Goal: Find specific page/section: Find specific page/section

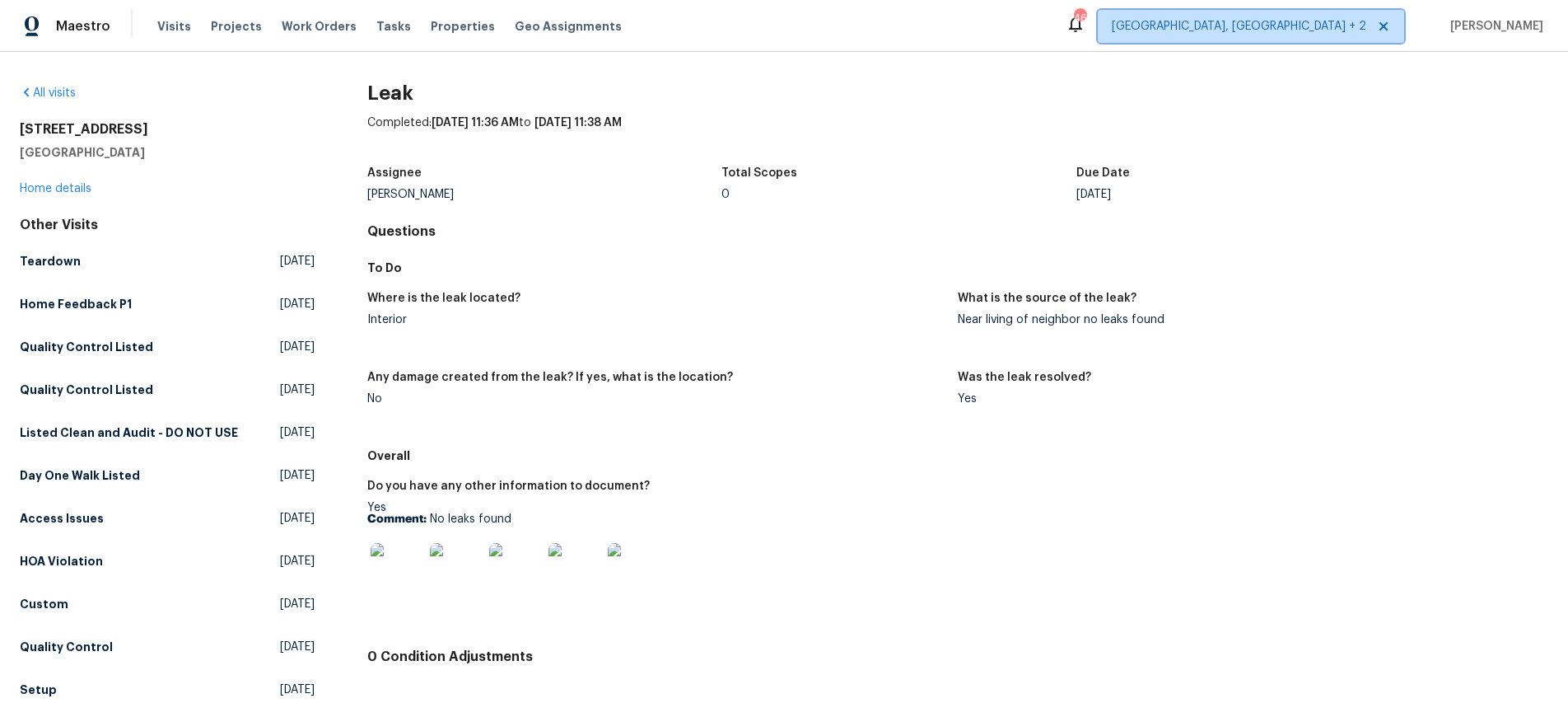
click at [1346, 33] on span "[GEOGRAPHIC_DATA], [GEOGRAPHIC_DATA] + 2" at bounding box center [1238, 26] width 254 height 17
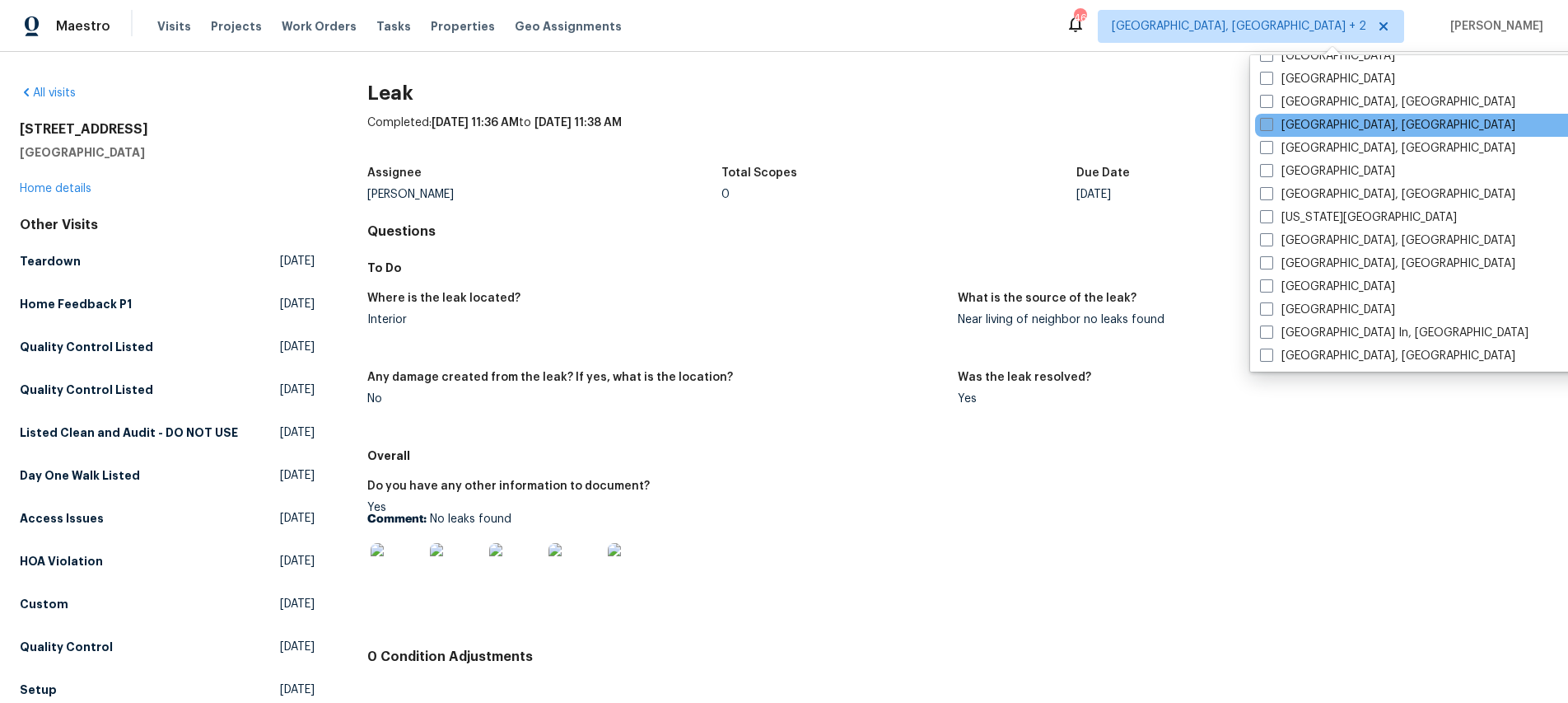
scroll to position [491, 0]
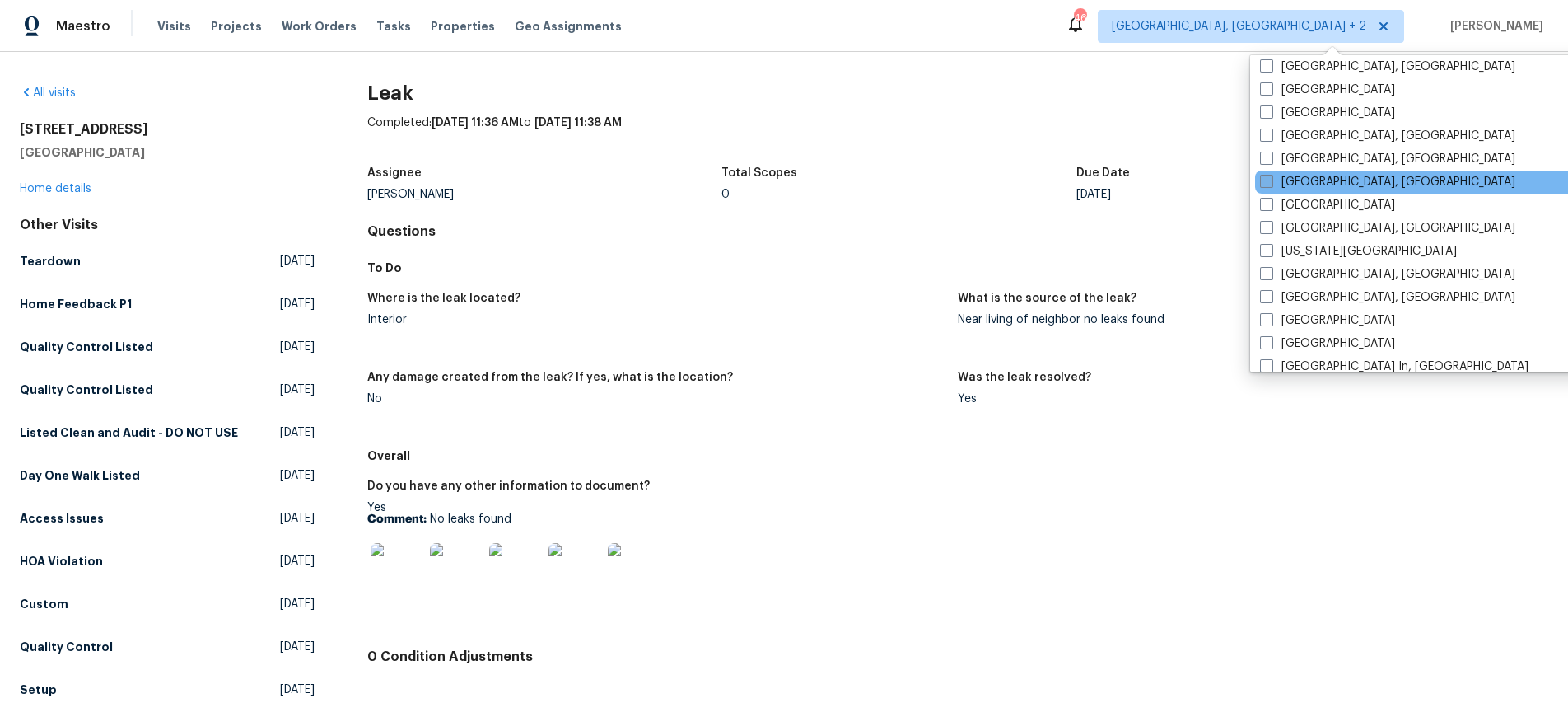
click at [1324, 179] on label "[GEOGRAPHIC_DATA], [GEOGRAPHIC_DATA]" at bounding box center [1388, 182] width 255 height 17
click at [1271, 179] on input "[GEOGRAPHIC_DATA], [GEOGRAPHIC_DATA]" at bounding box center [1266, 179] width 10 height 10
checkbox input "true"
click at [1089, 79] on div "All visits [STREET_ADDRESS] Home details Other Visits Teardown [DATE] Home Feed…" at bounding box center [784, 377] width 1568 height 651
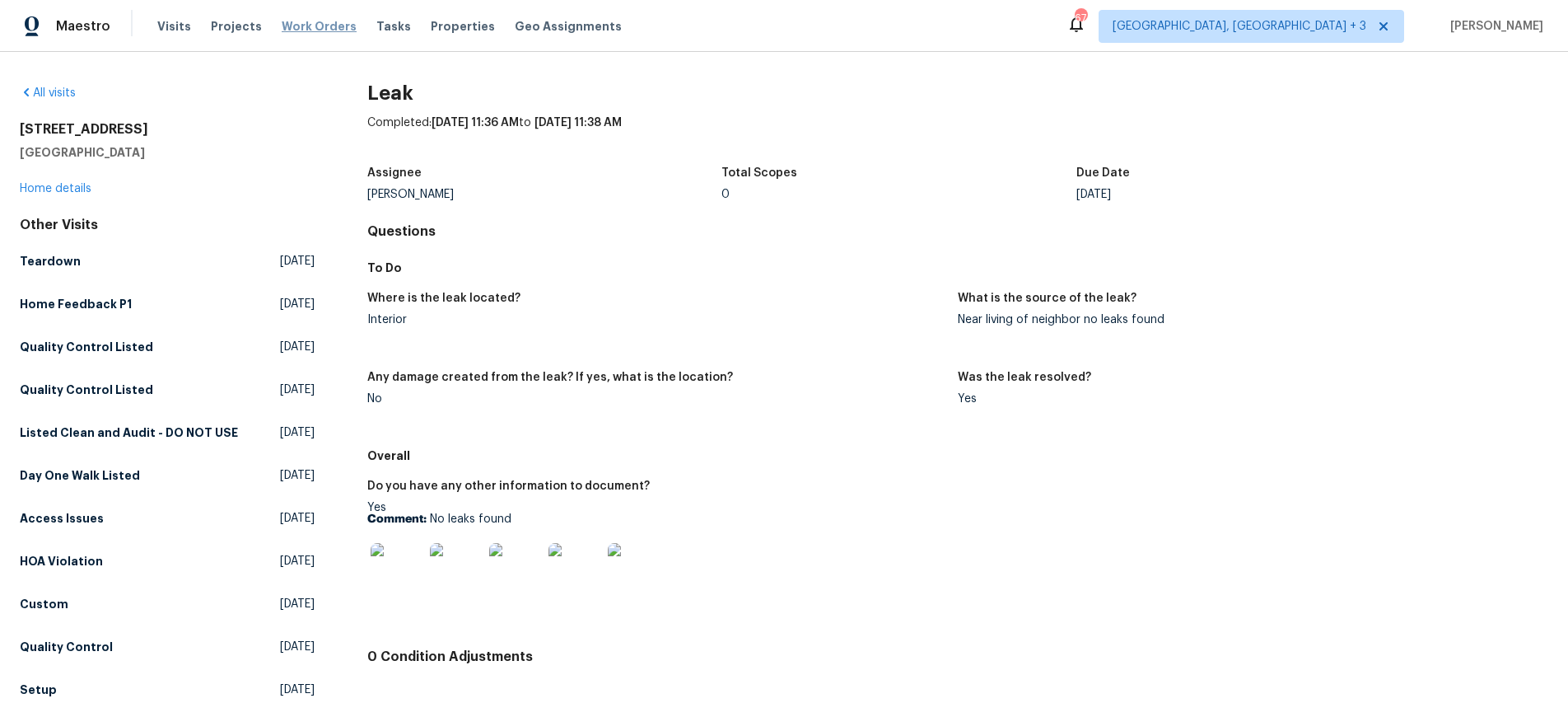
click at [308, 27] on span "Work Orders" at bounding box center [319, 26] width 75 height 17
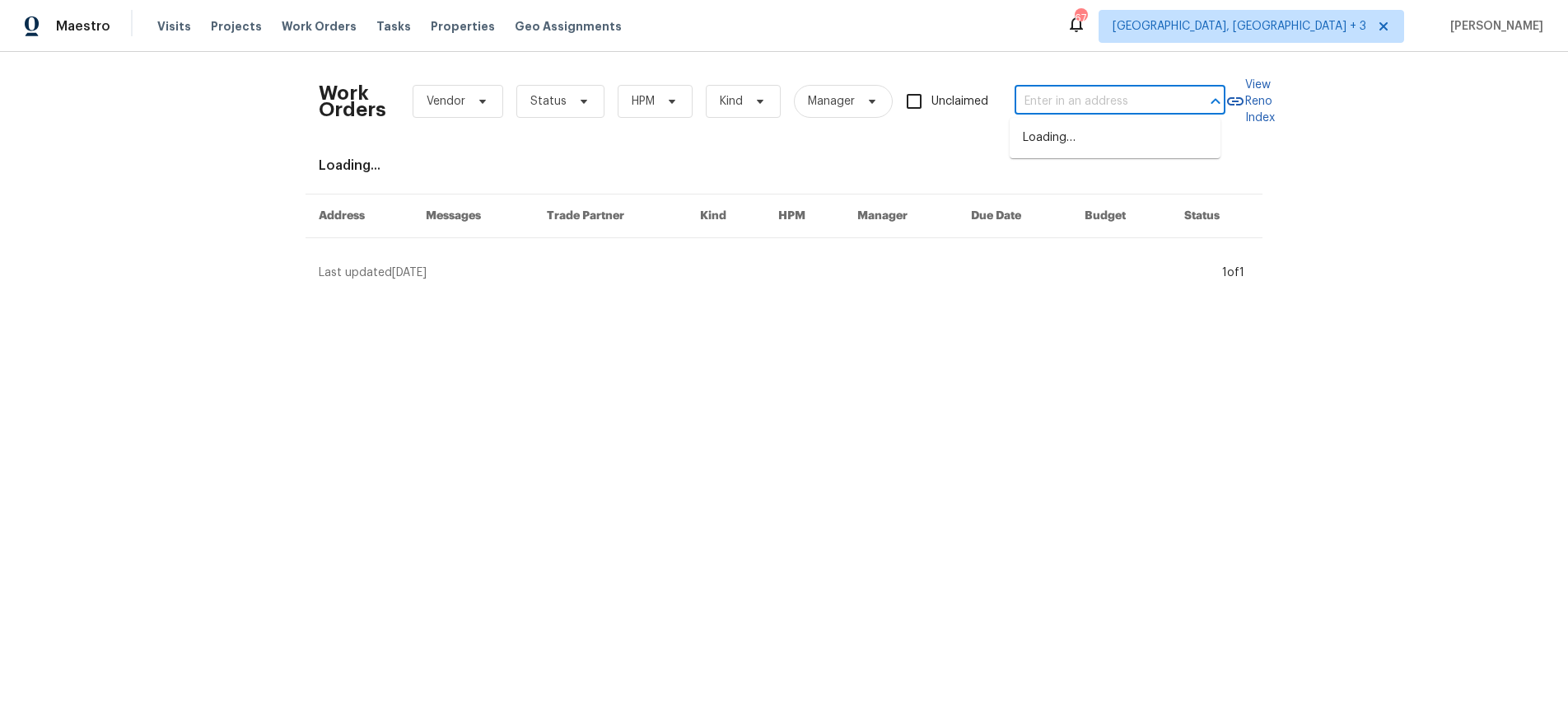
click at [1134, 101] on input "text" at bounding box center [1097, 101] width 164 height 25
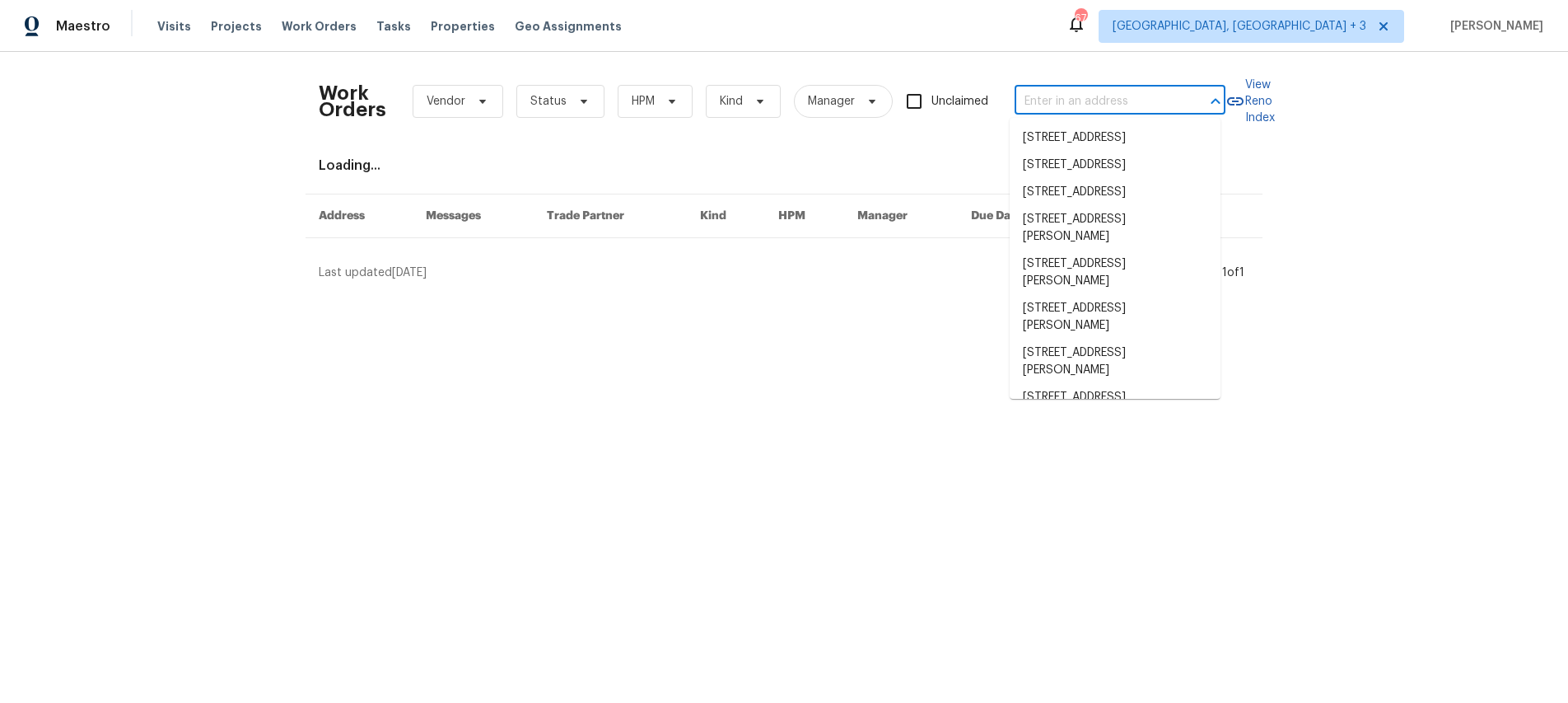
paste input "[STREET_ADDRESS][PERSON_NAME]"
type input "[STREET_ADDRESS][PERSON_NAME]"
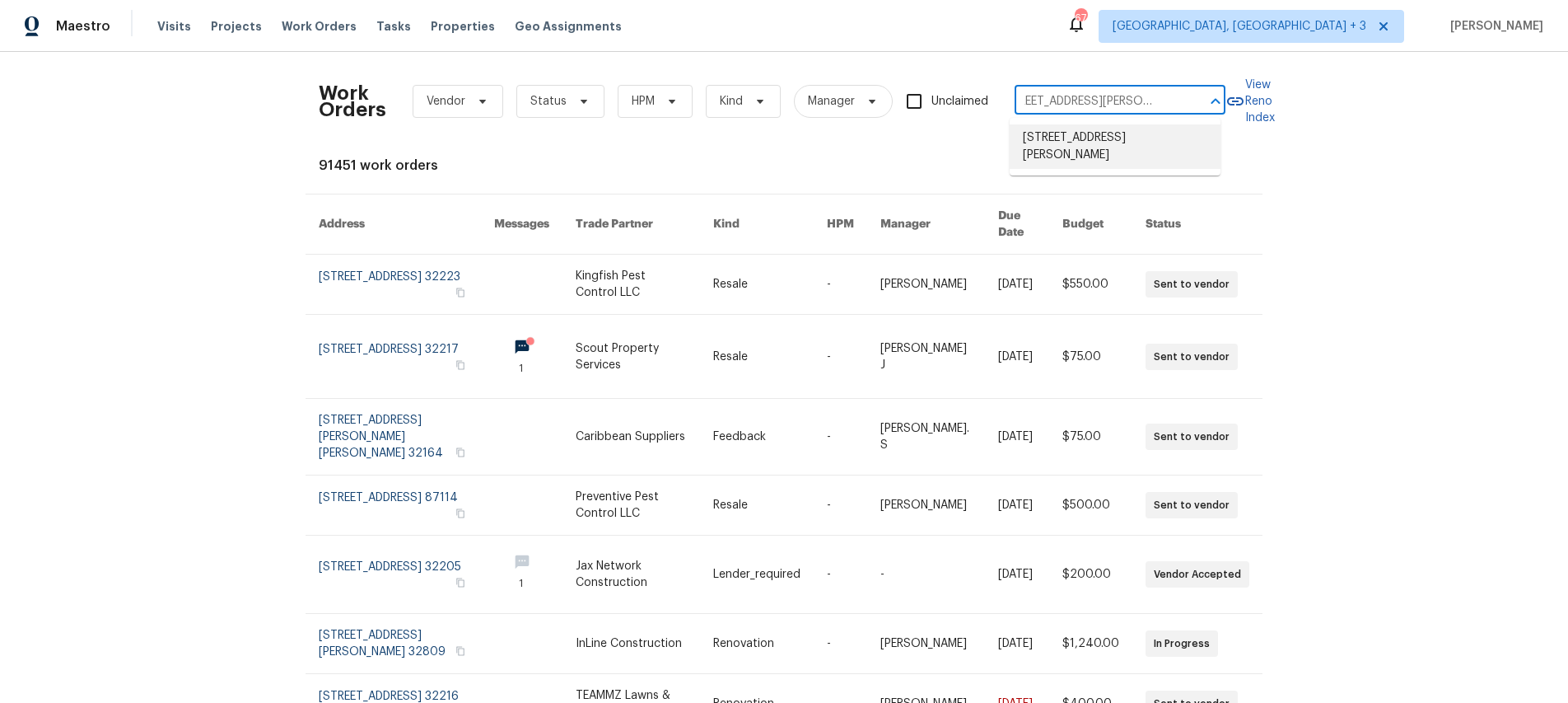
click at [1113, 135] on li "[STREET_ADDRESS][PERSON_NAME]" at bounding box center [1114, 146] width 211 height 45
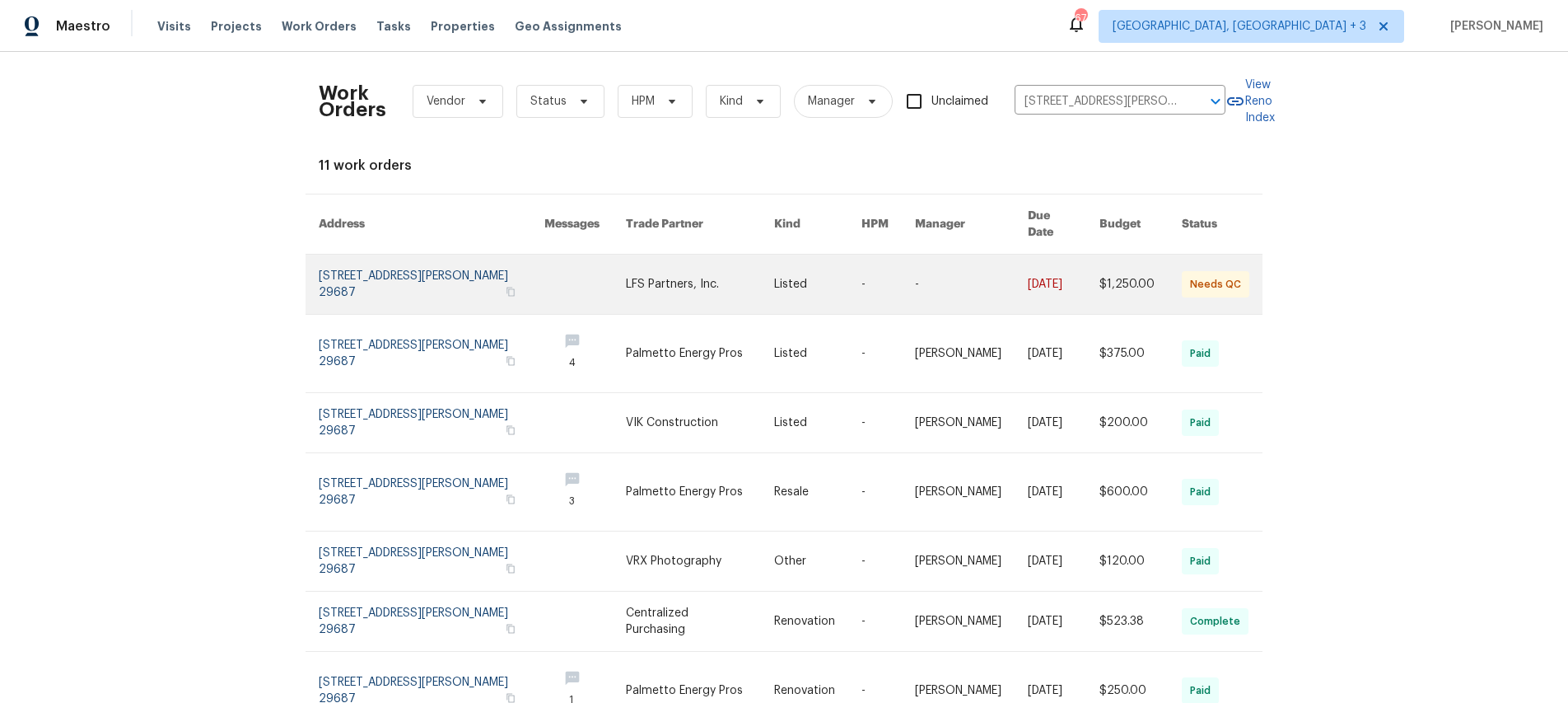
click at [375, 262] on link at bounding box center [432, 284] width 225 height 59
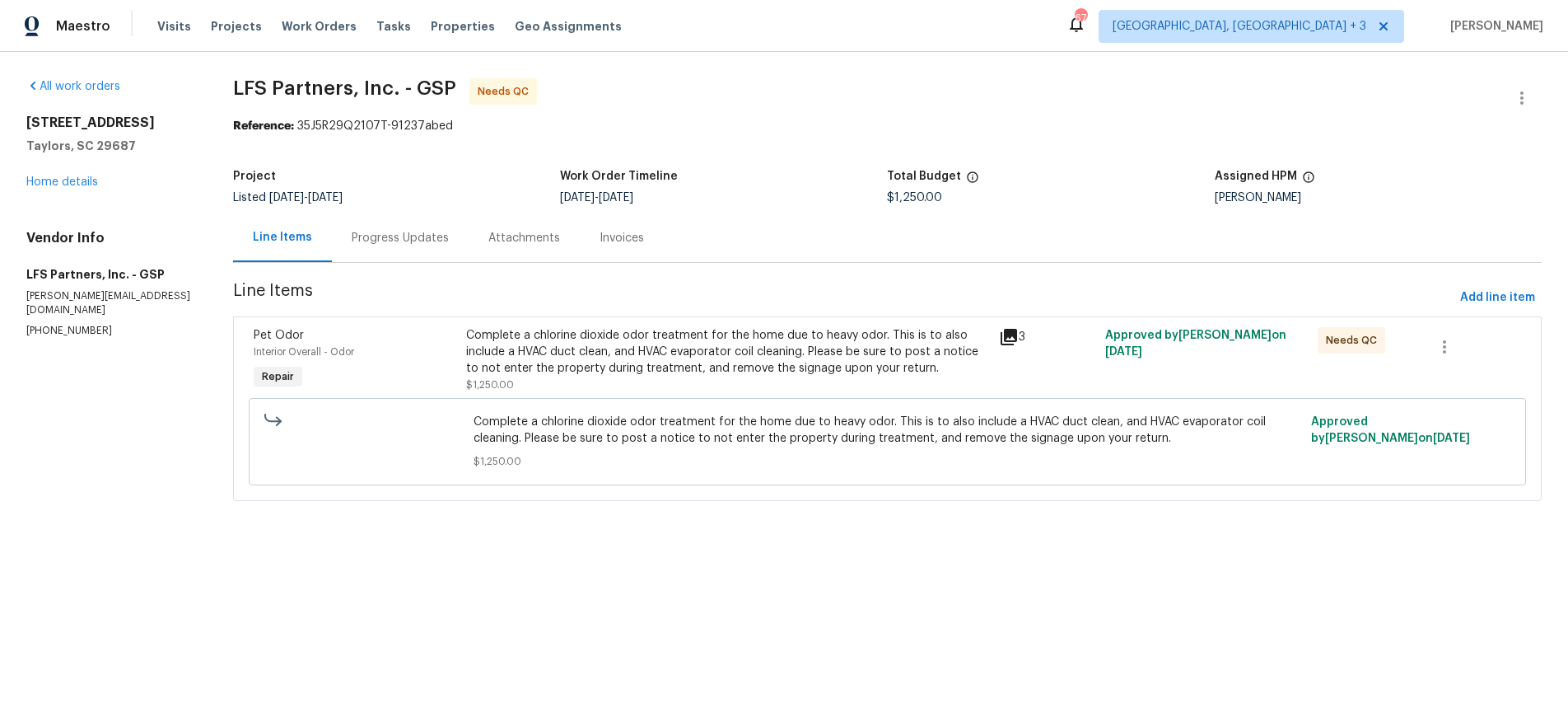
click at [1001, 344] on icon at bounding box center [1009, 337] width 17 height 17
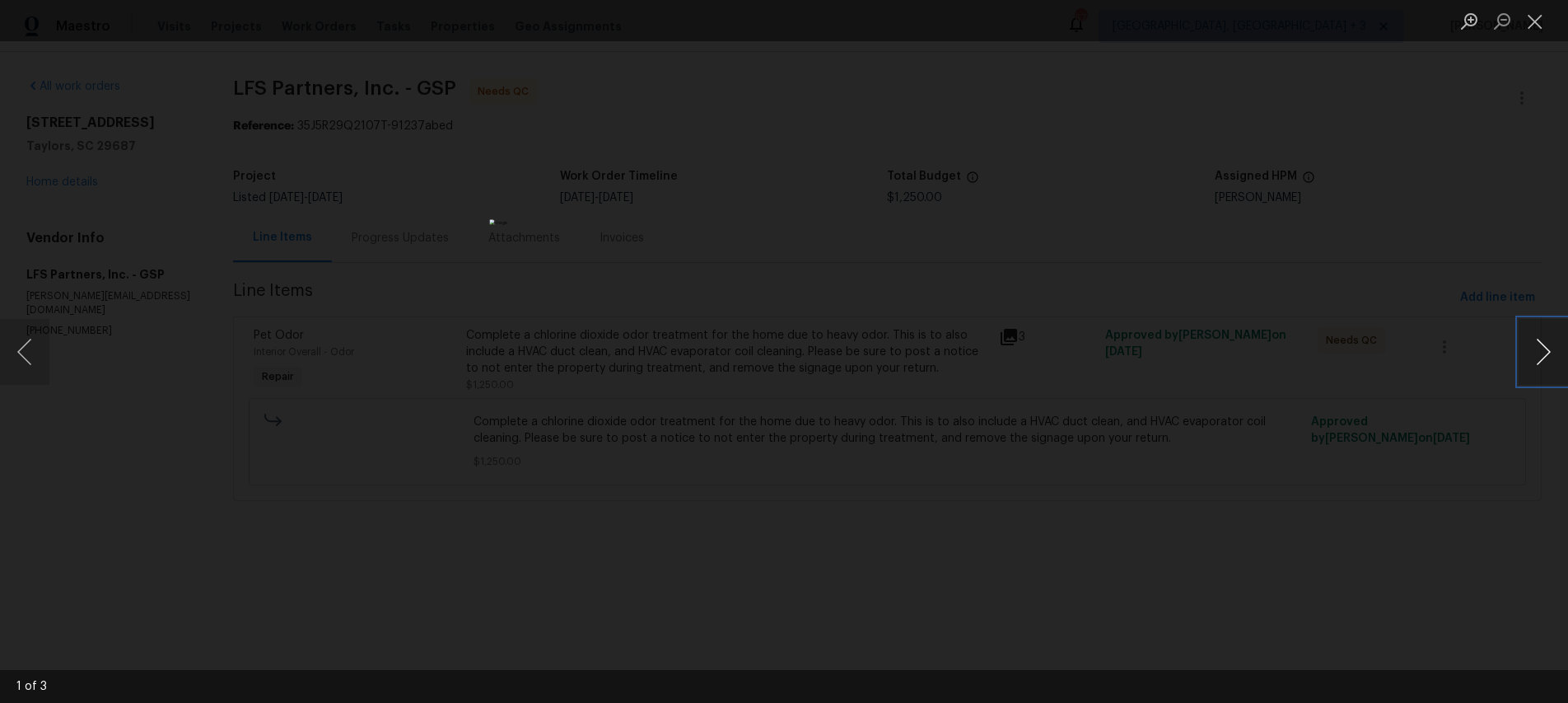
click at [1548, 352] on button "Next image" at bounding box center [1544, 352] width 50 height 66
click at [1541, 22] on button "Close lightbox" at bounding box center [1536, 21] width 33 height 29
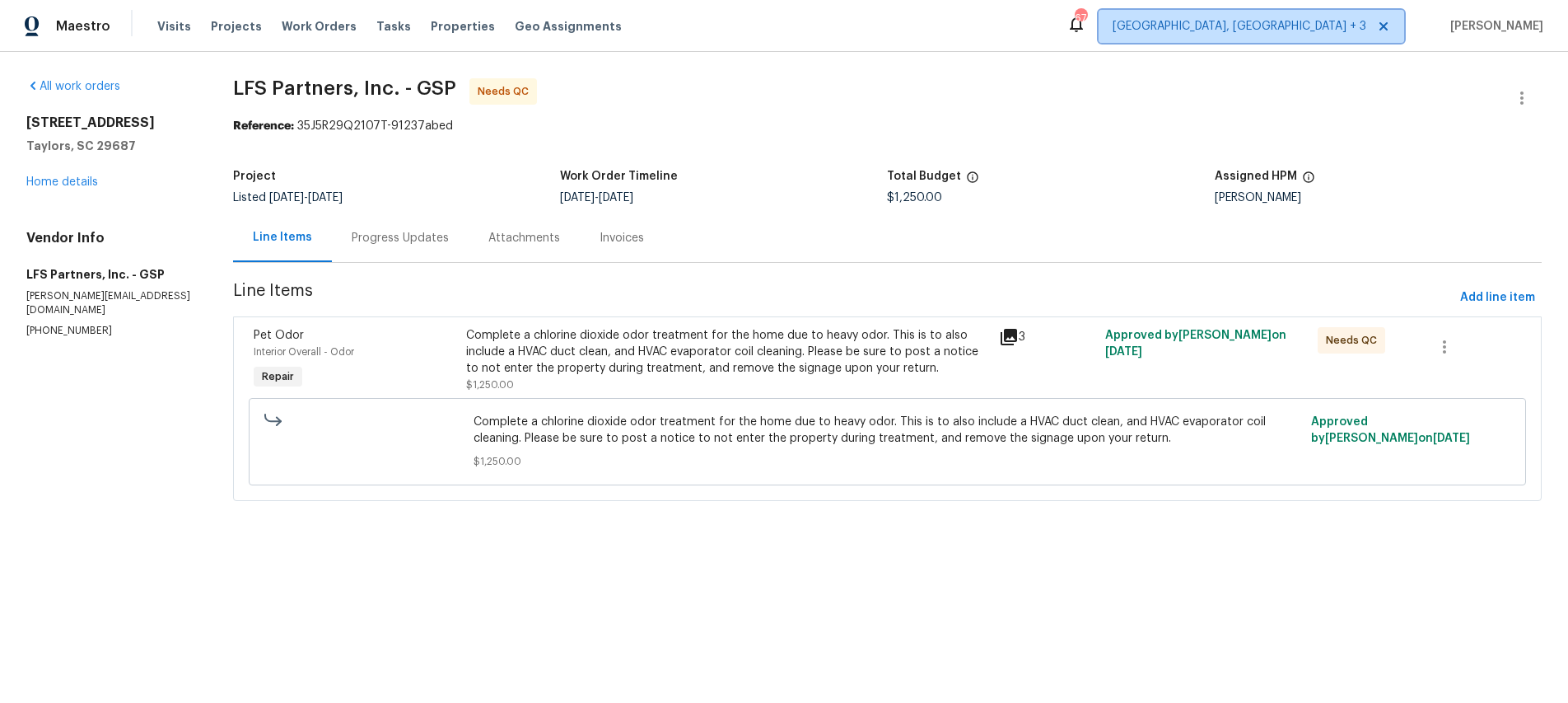
click at [1339, 14] on span "[GEOGRAPHIC_DATA], [GEOGRAPHIC_DATA] + 3" at bounding box center [1252, 26] width 306 height 33
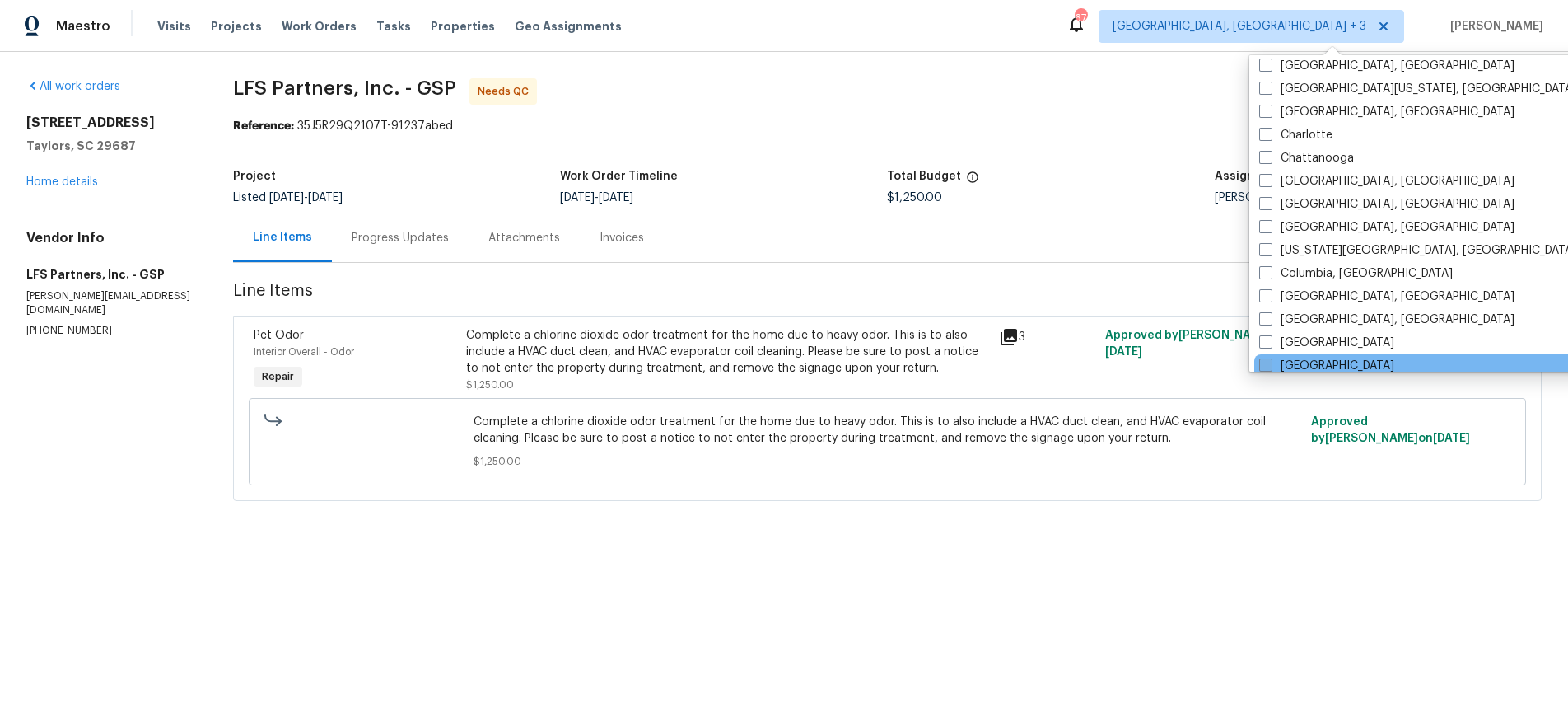
scroll to position [262, 0]
click at [1308, 363] on label "[GEOGRAPHIC_DATA]" at bounding box center [1327, 365] width 135 height 17
click at [1270, 363] on input "[GEOGRAPHIC_DATA]" at bounding box center [1265, 362] width 10 height 10
checkbox input "true"
click at [1027, 92] on span "LFS Partners, Inc. - GSP Needs QC" at bounding box center [868, 98] width 1269 height 39
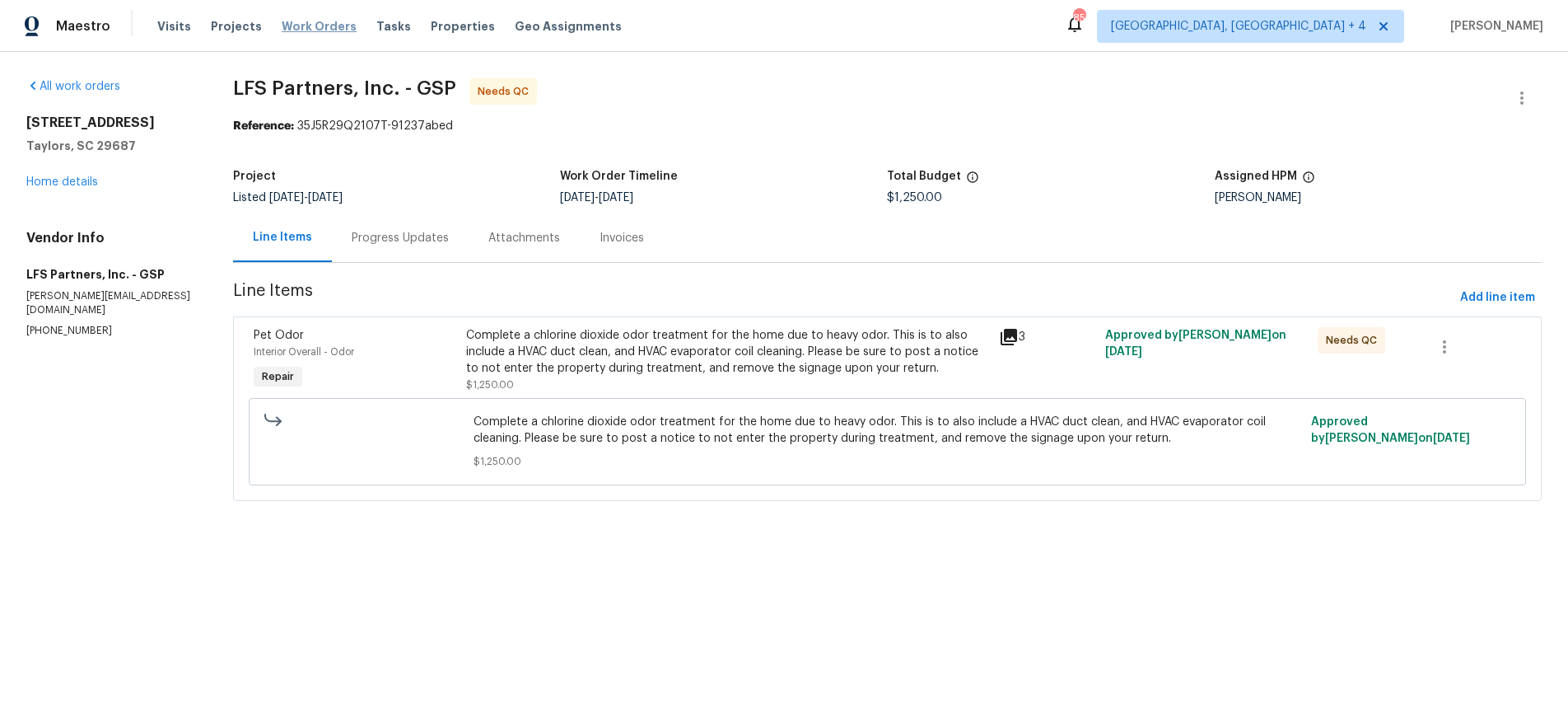
click at [311, 24] on span "Work Orders" at bounding box center [319, 26] width 75 height 17
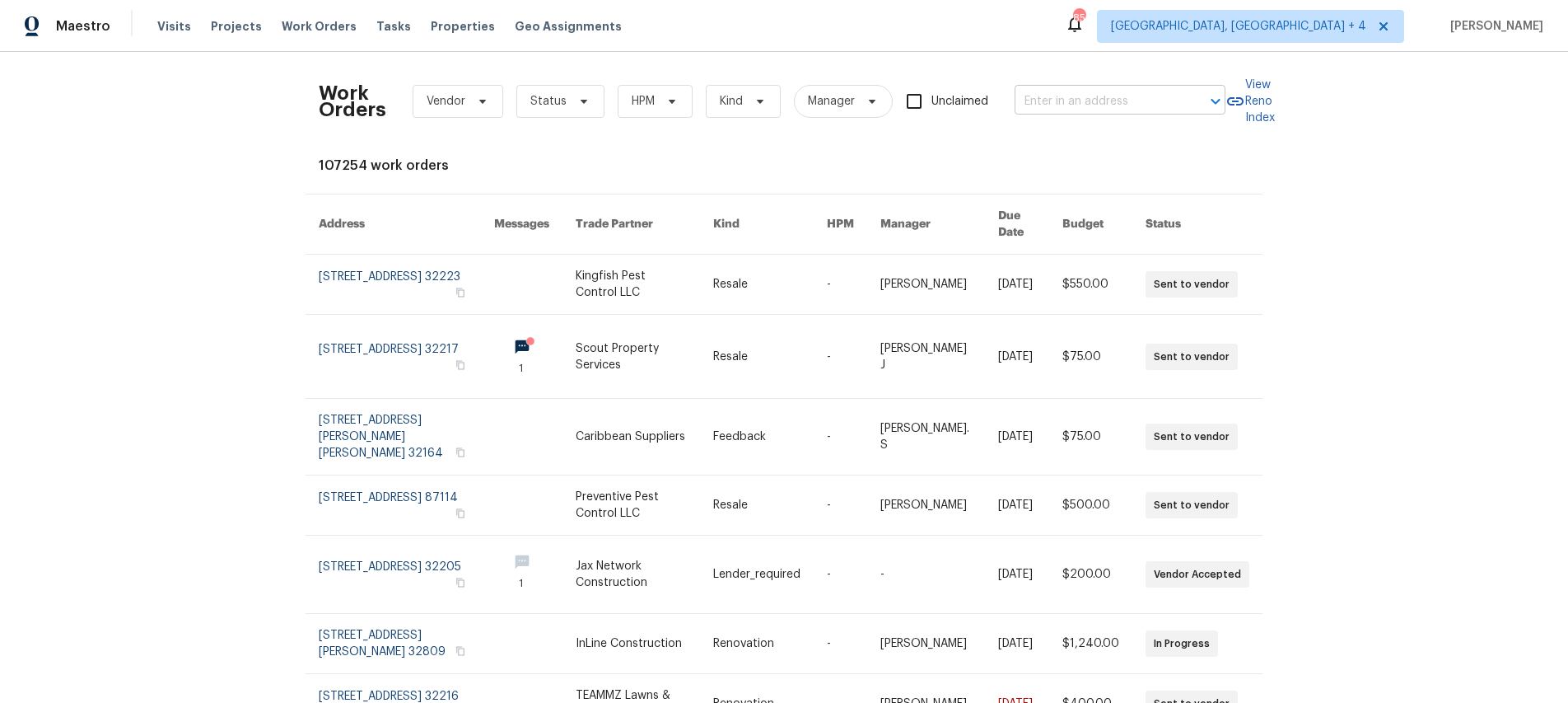
click at [1063, 101] on input "text" at bounding box center [1097, 101] width 164 height 25
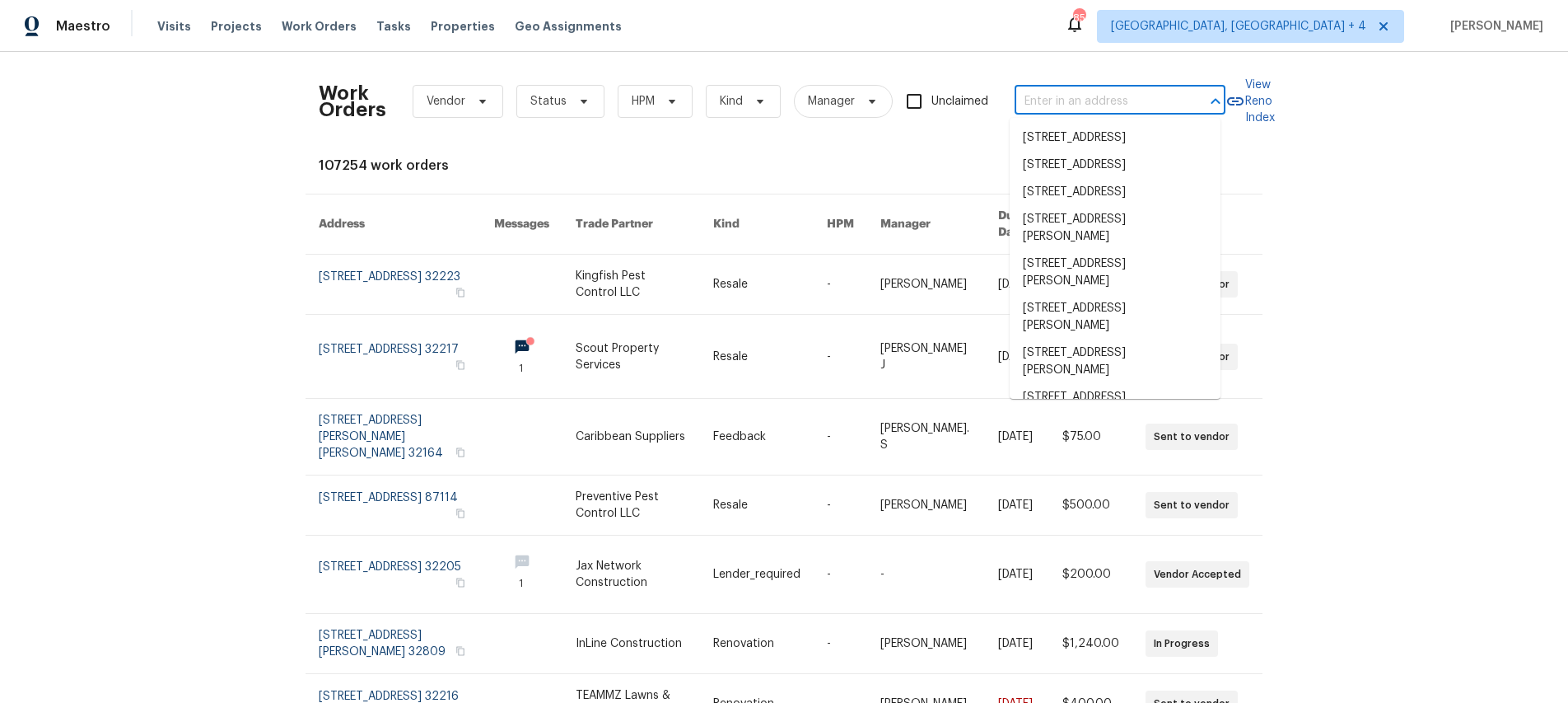
paste input "[STREET_ADDRESS]"
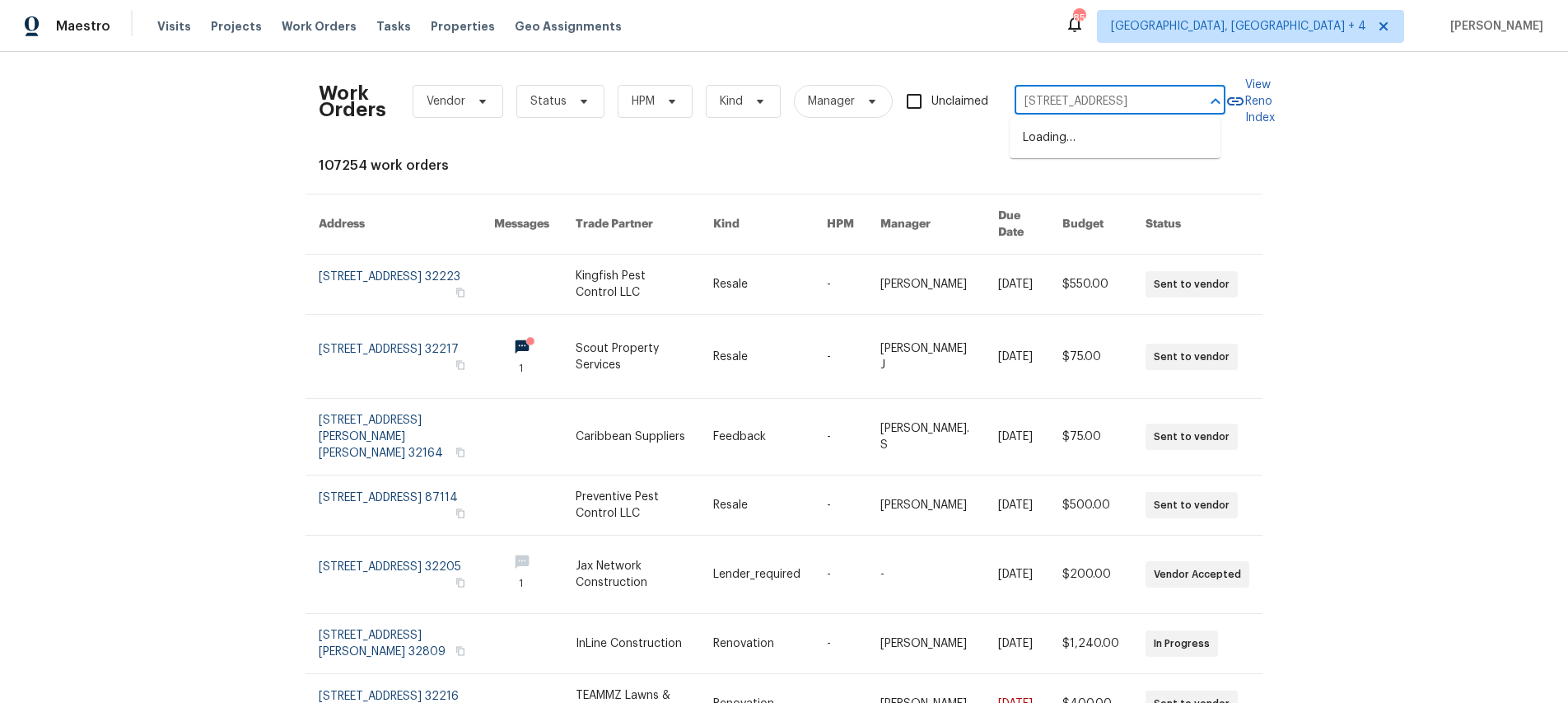
scroll to position [0, 84]
type input "[STREET_ADDRESS]"
click at [1120, 100] on input "[STREET_ADDRESS]" at bounding box center [1097, 101] width 164 height 25
drag, startPoint x: 1171, startPoint y: 102, endPoint x: 797, endPoint y: 102, distance: 374.0
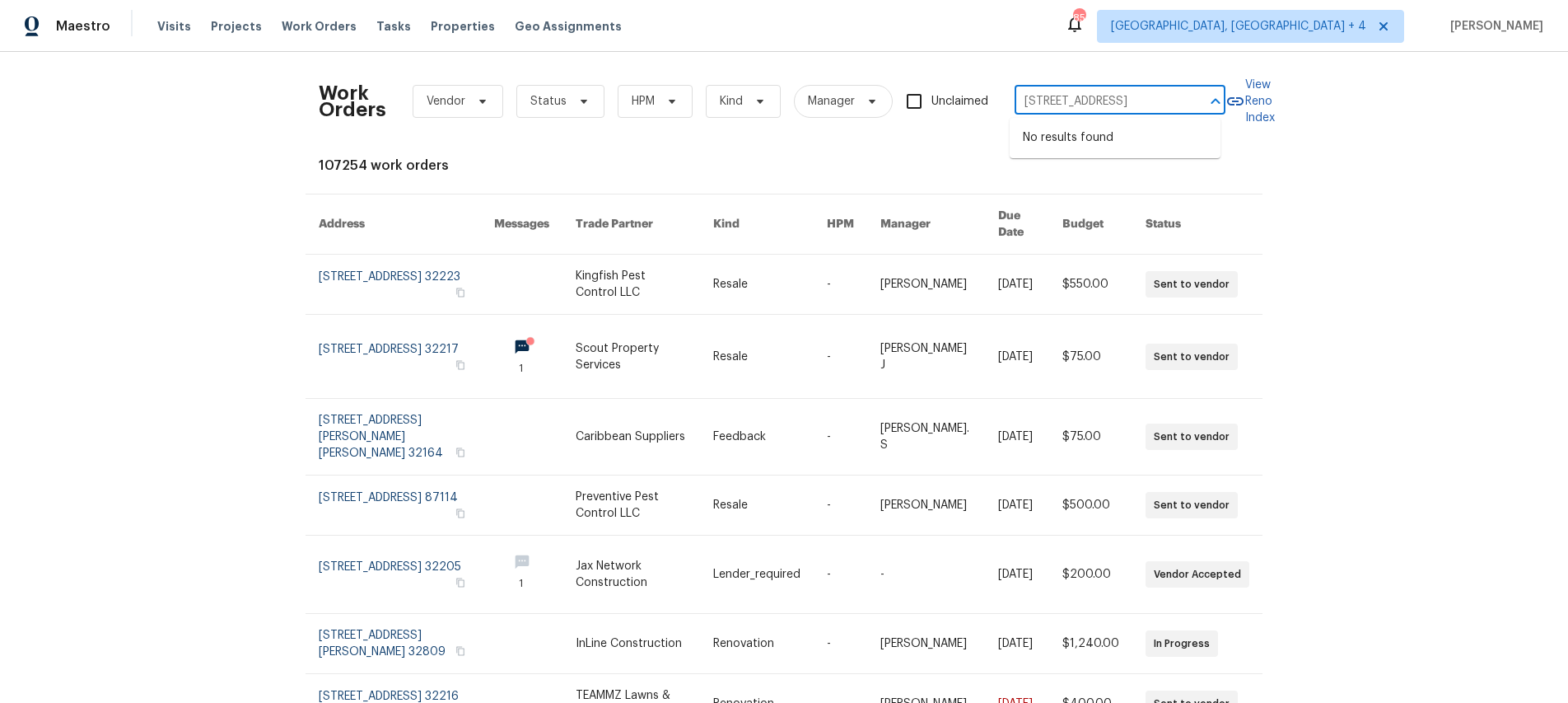
click at [797, 102] on div "Work Orders Vendor Status HPM Kind Manager Unclaimed [STREET_ADDRESS] ​" at bounding box center [773, 101] width 907 height 73
click at [1060, 101] on input "[STREET_ADDRESS]" at bounding box center [1097, 101] width 164 height 25
click at [1146, 102] on input "[STREET_ADDRESS]" at bounding box center [1097, 101] width 164 height 25
click at [1345, 36] on span "[GEOGRAPHIC_DATA], [GEOGRAPHIC_DATA] + 4" at bounding box center [1251, 26] width 308 height 33
click at [1518, 177] on div "Work Orders Vendor Status HPM Kind Manager Unclaimed ​ View Reno Index 107254 w…" at bounding box center [784, 377] width 1568 height 651
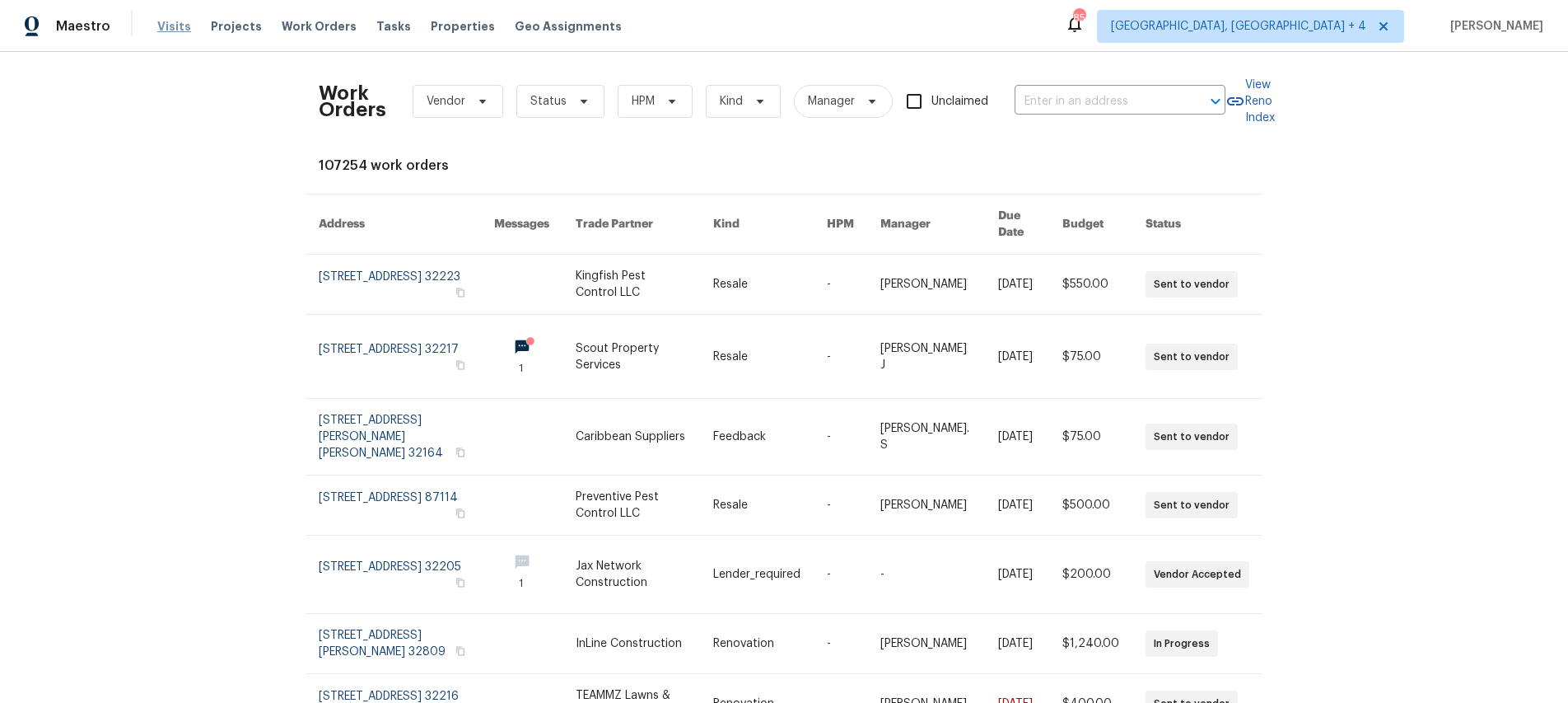
click at [179, 28] on span "Visits" at bounding box center [174, 26] width 34 height 17
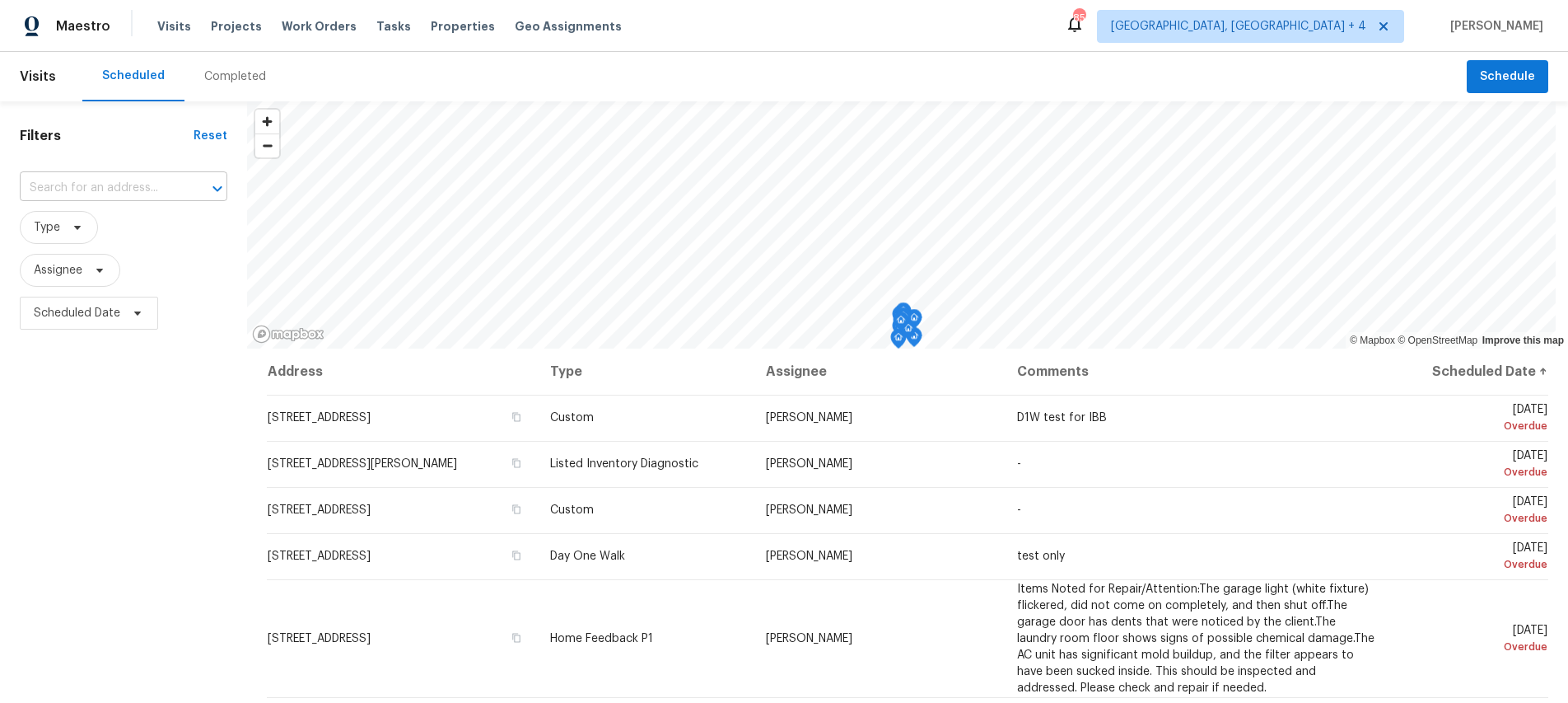
click at [133, 194] on input "text" at bounding box center [101, 188] width 162 height 25
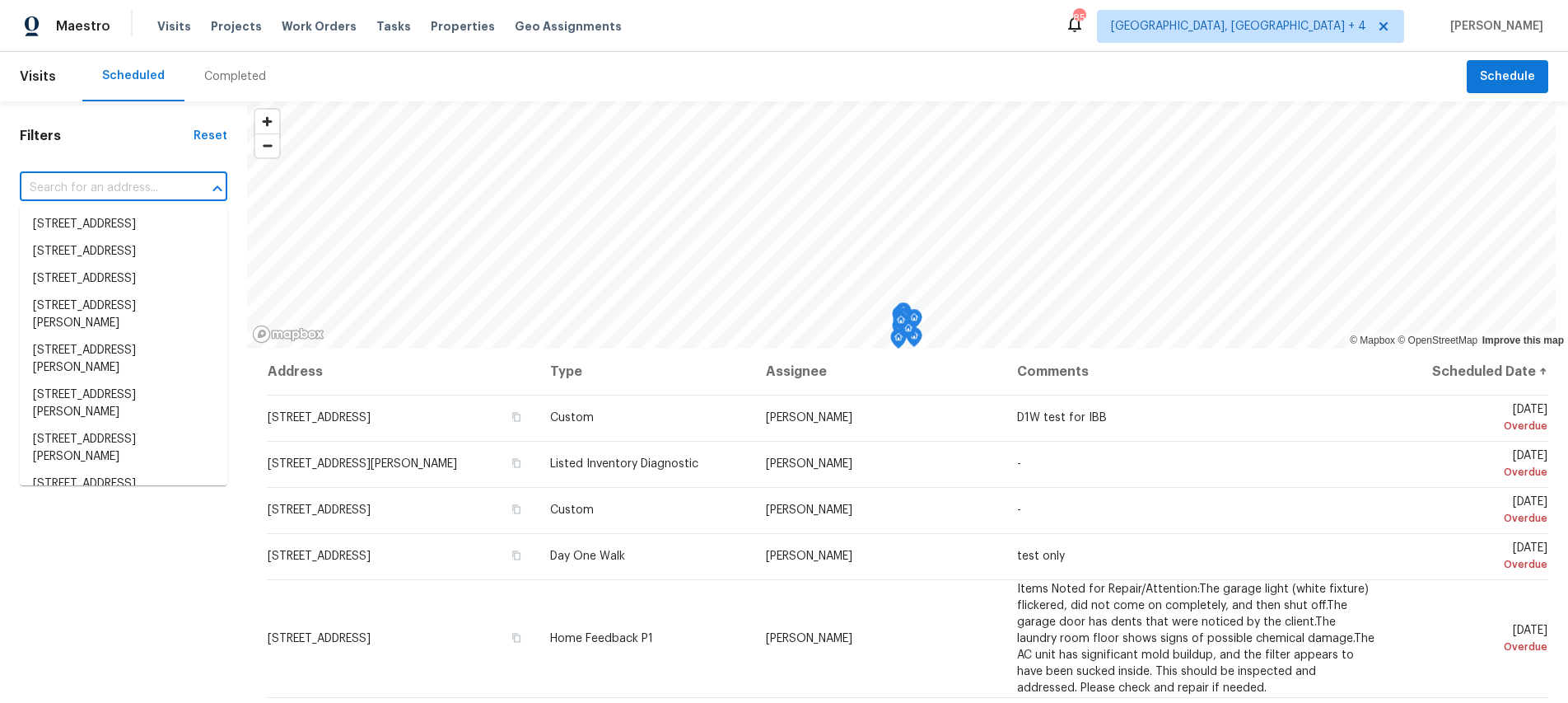
paste input "[STREET_ADDRESS]"
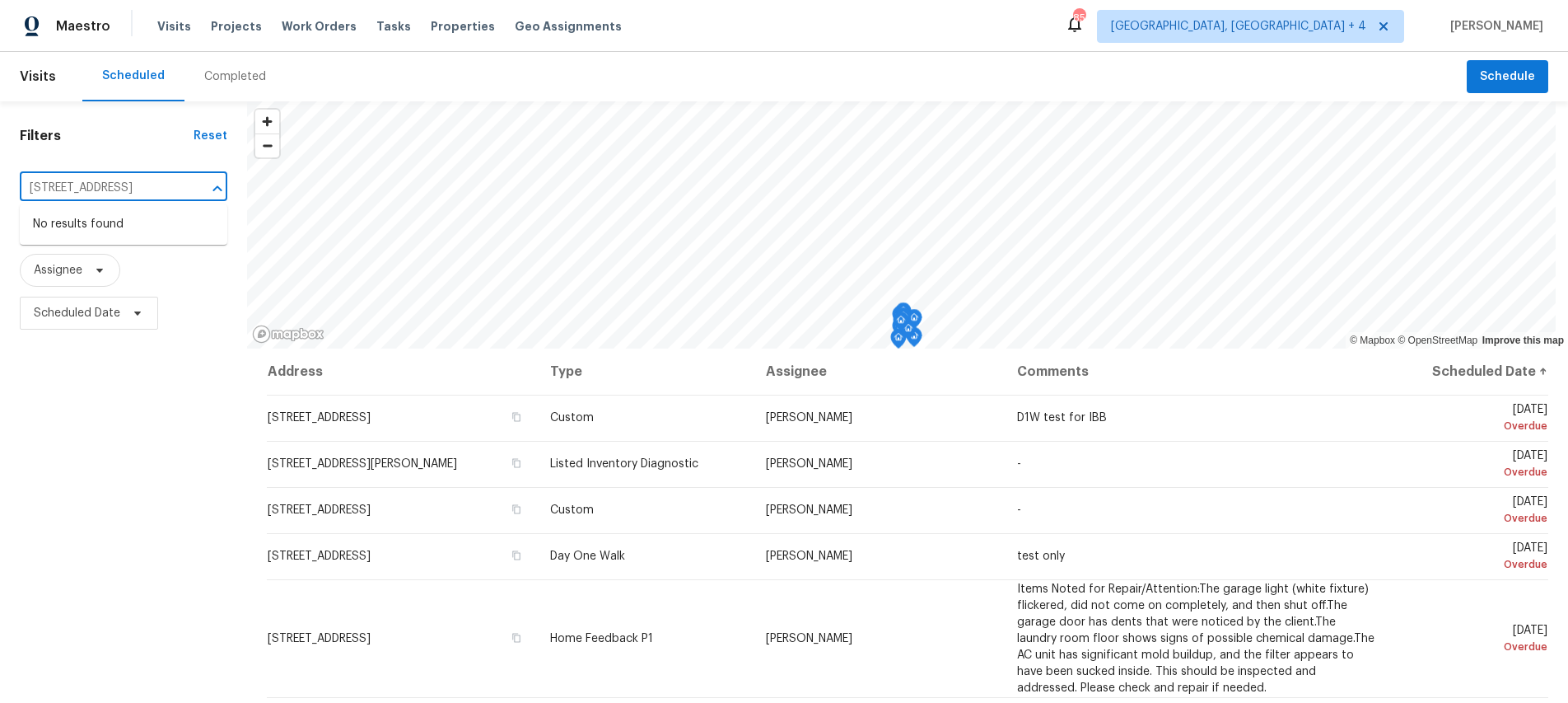
type input "[STREET_ADDRESS]"
click at [92, 177] on input "text" at bounding box center [101, 188] width 162 height 25
click at [94, 190] on input "text" at bounding box center [101, 188] width 162 height 25
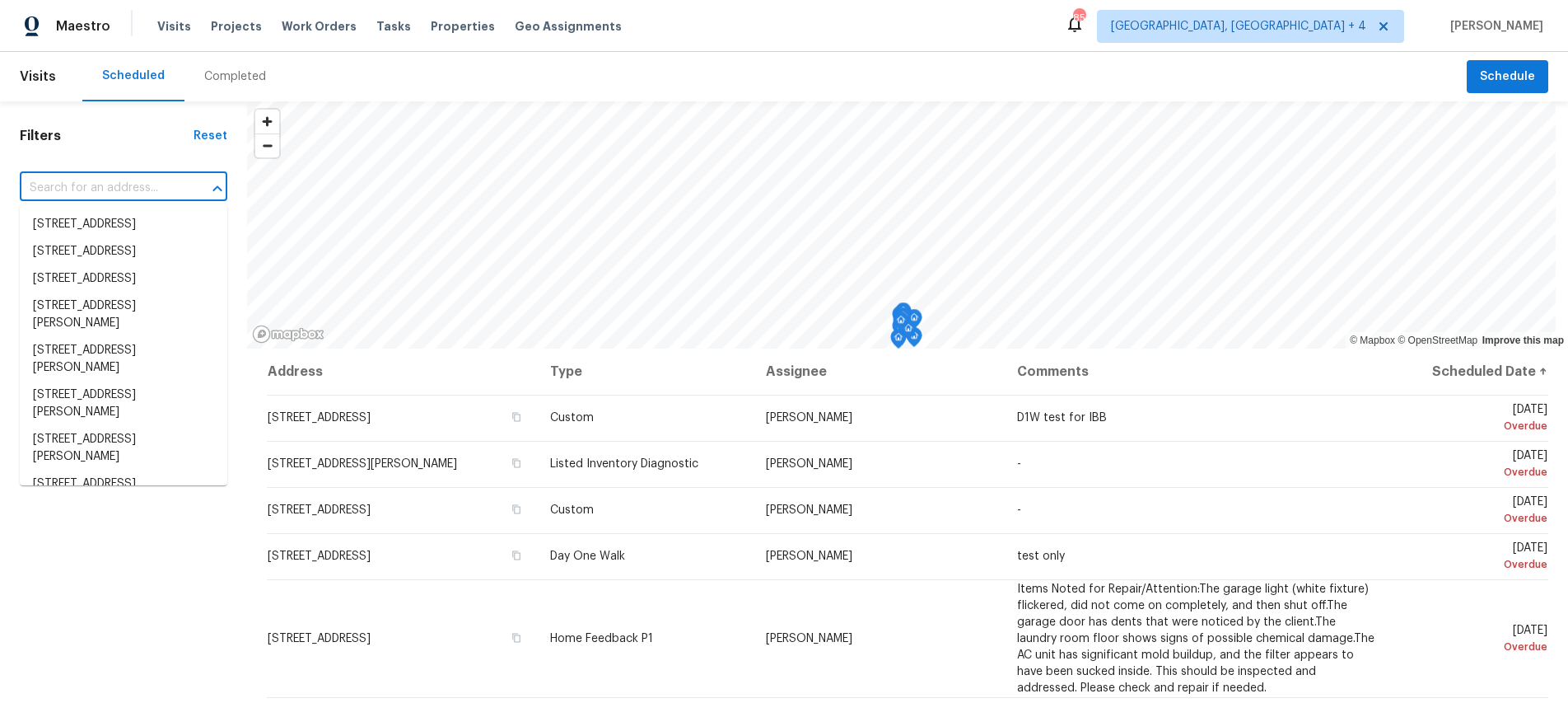
click at [93, 191] on input "text" at bounding box center [101, 188] width 162 height 25
paste input "[STREET_ADDRESS]"
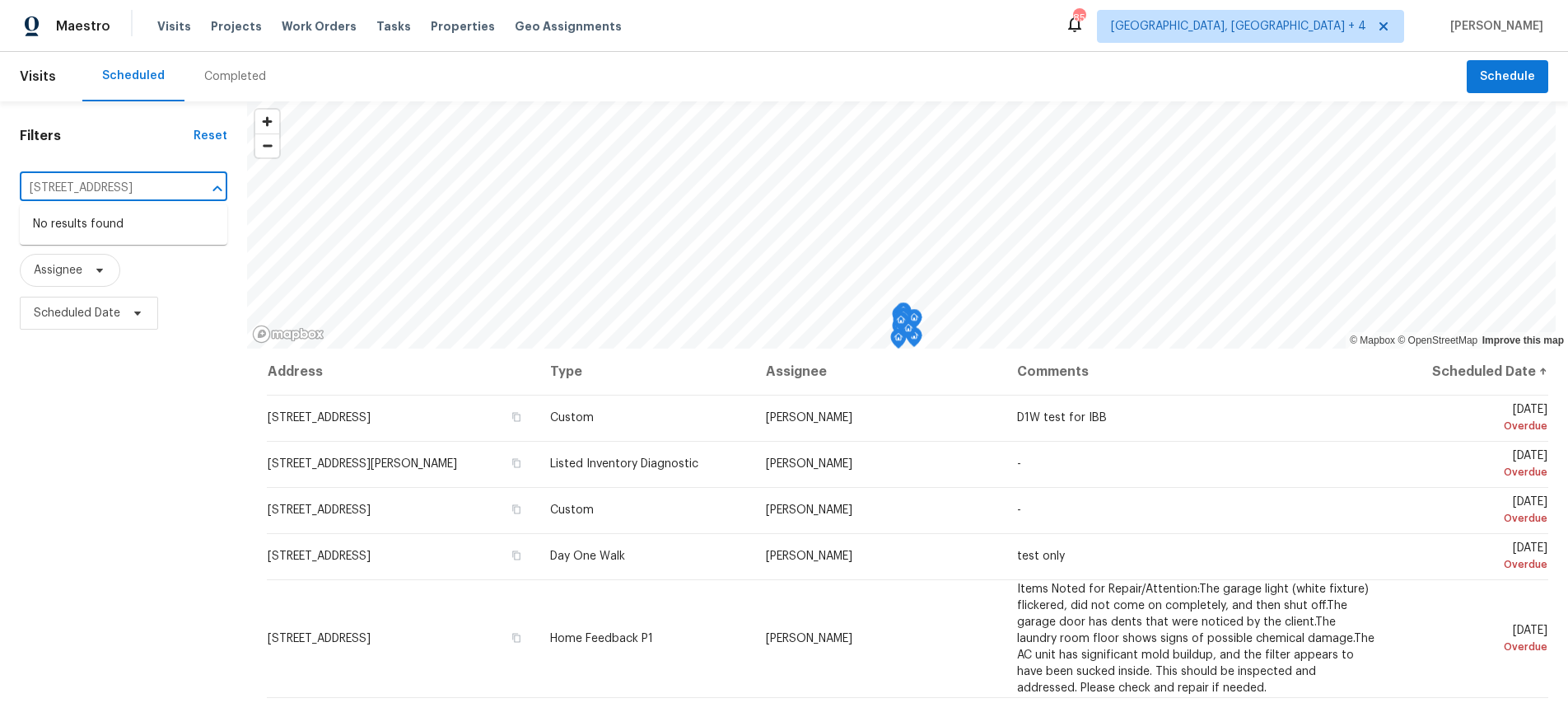
scroll to position [0, 87]
drag, startPoint x: 192, startPoint y: 184, endPoint x: 44, endPoint y: 185, distance: 148.0
click at [33, 184] on div "[STREET_ADDRESS] ​" at bounding box center [124, 188] width 208 height 25
drag, startPoint x: 35, startPoint y: 185, endPoint x: 204, endPoint y: 185, distance: 169.0
click at [204, 185] on div "[STREET_ADDRESS] ​" at bounding box center [124, 188] width 208 height 25
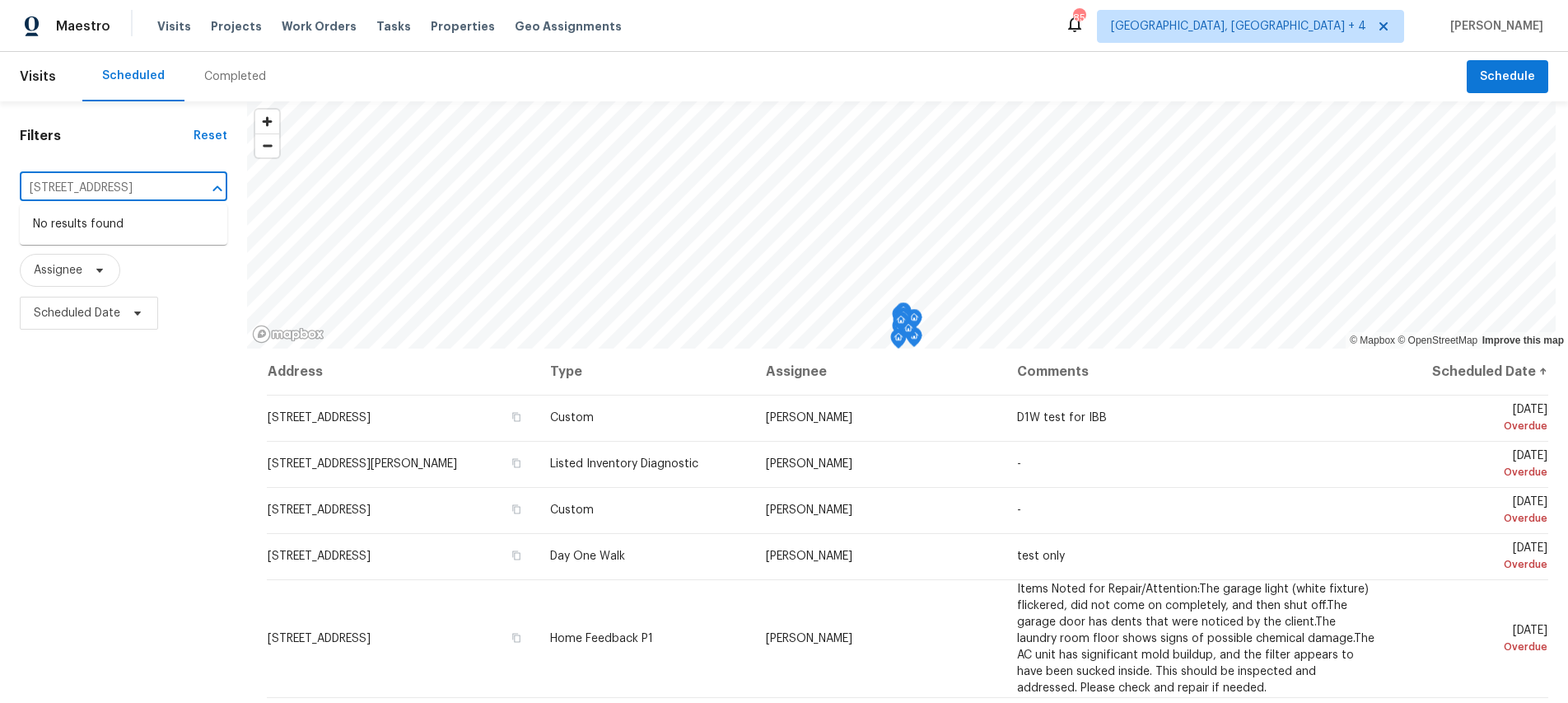
click at [154, 188] on input "[STREET_ADDRESS]" at bounding box center [101, 188] width 162 height 25
drag, startPoint x: 29, startPoint y: 184, endPoint x: 158, endPoint y: 184, distance: 129.0
click at [158, 184] on input "[STREET_ADDRESS]" at bounding box center [101, 188] width 162 height 25
drag, startPoint x: 32, startPoint y: 185, endPoint x: 199, endPoint y: 181, distance: 167.0
click at [192, 186] on div "[STREET_ADDRESS] ​" at bounding box center [124, 188] width 208 height 25
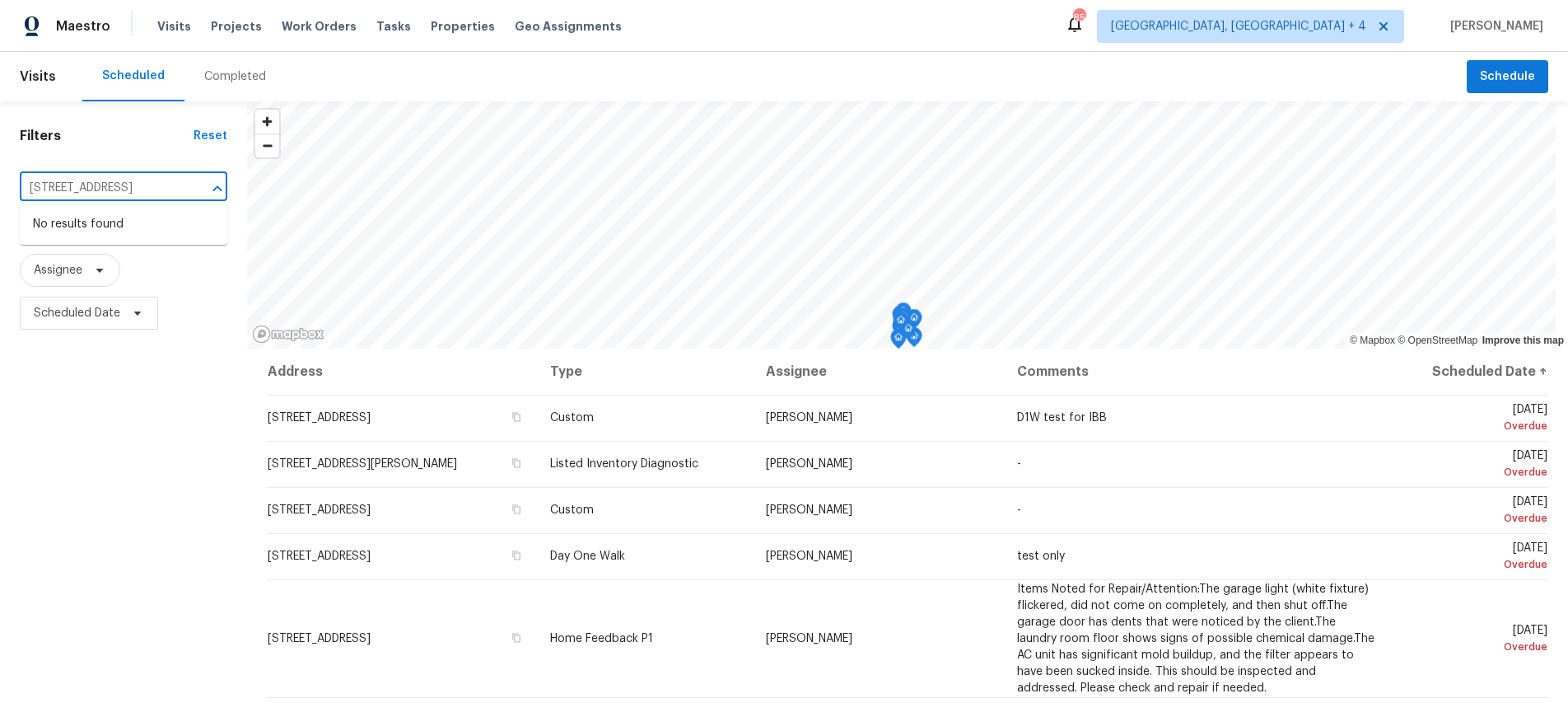
scroll to position [0, 0]
type input "[STREET_ADDRESS]"
click at [148, 230] on li "[STREET_ADDRESS]" at bounding box center [124, 224] width 208 height 27
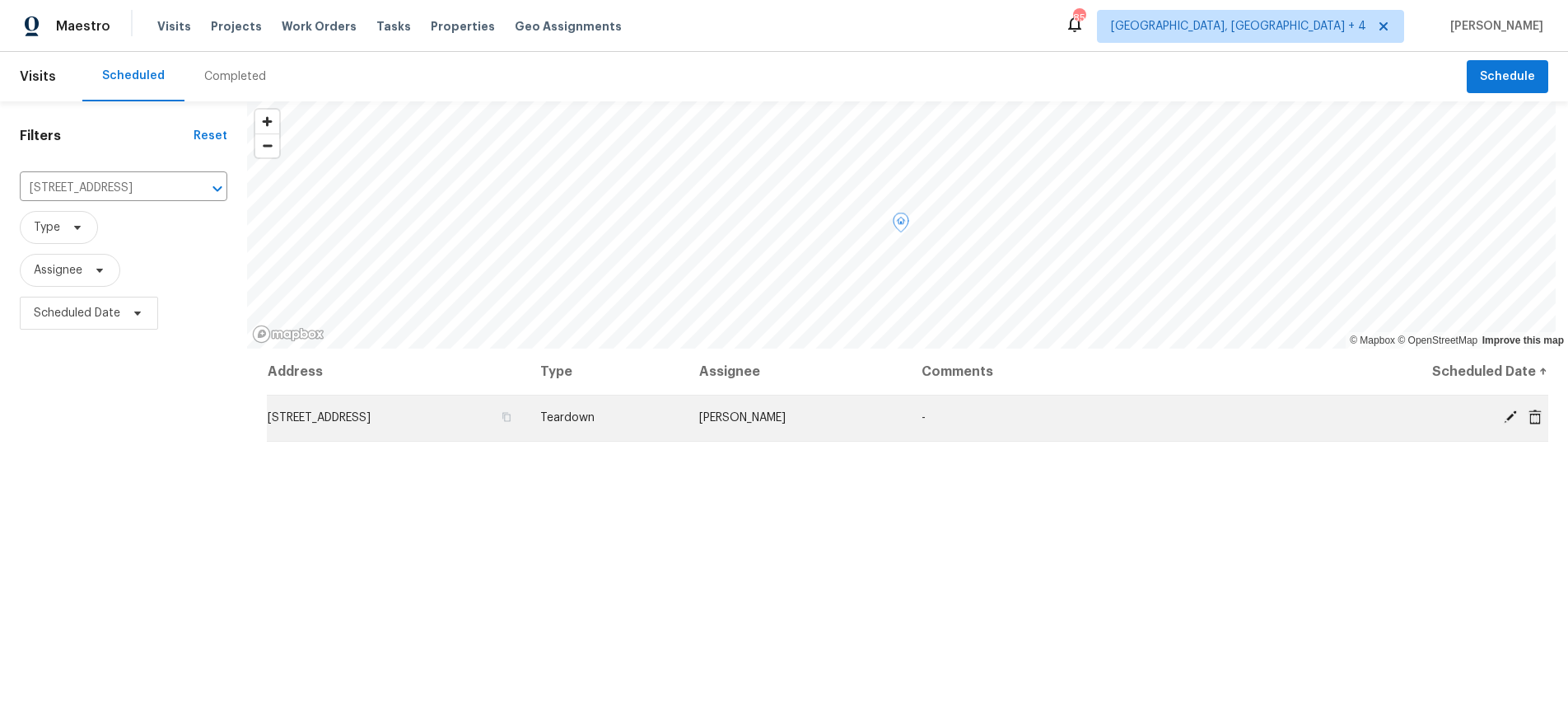
click at [507, 425] on td "[STREET_ADDRESS]" at bounding box center [397, 417] width 260 height 46
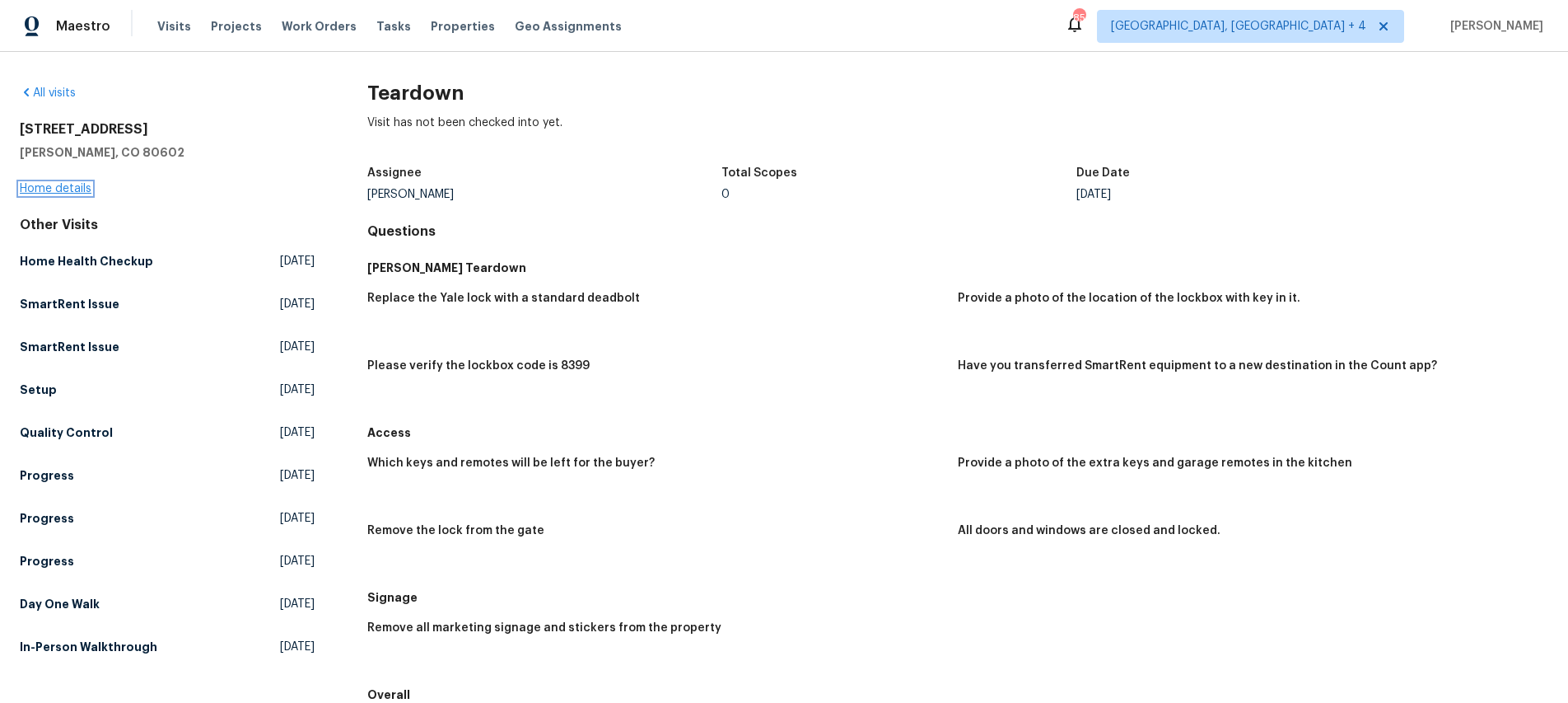
click at [50, 189] on link "Home details" at bounding box center [56, 188] width 72 height 11
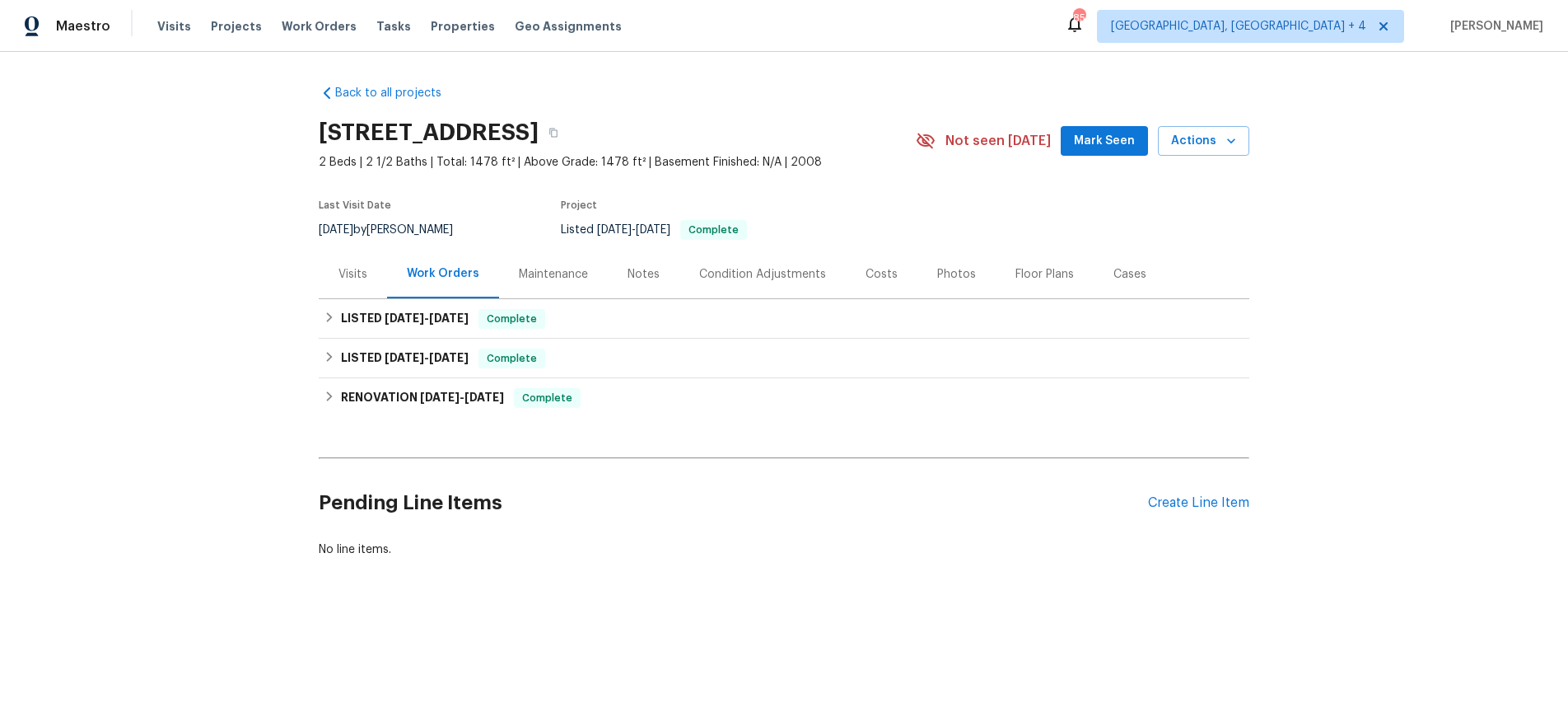
click at [544, 282] on div "Maintenance" at bounding box center [553, 275] width 108 height 49
